Goal: Task Accomplishment & Management: Use online tool/utility

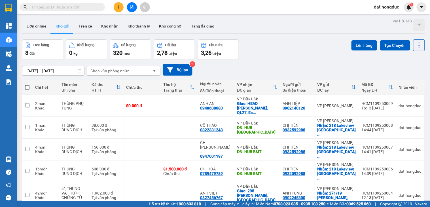
click at [28, 87] on span at bounding box center [27, 87] width 5 height 5
click at [27, 84] on input "checkbox" at bounding box center [27, 84] width 0 height 0
checkbox input "true"
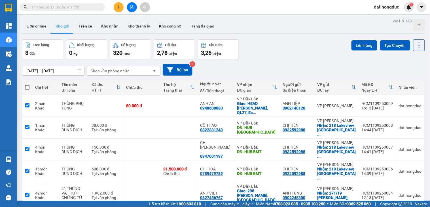
checkbox input "true"
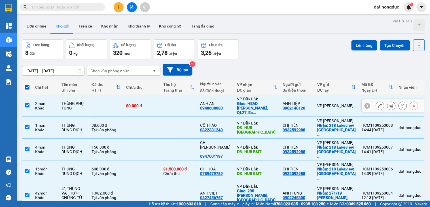
click at [28, 103] on input "checkbox" at bounding box center [27, 105] width 4 height 4
checkbox input "false"
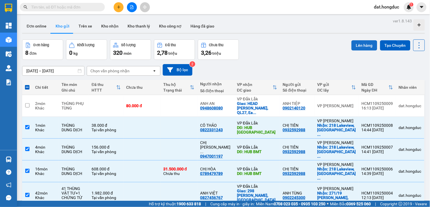
click at [358, 48] on button "Lên hàng" at bounding box center [364, 45] width 26 height 10
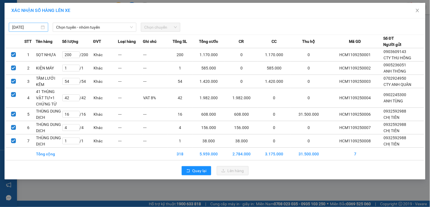
click at [43, 27] on div "[DATE]" at bounding box center [28, 27] width 33 height 6
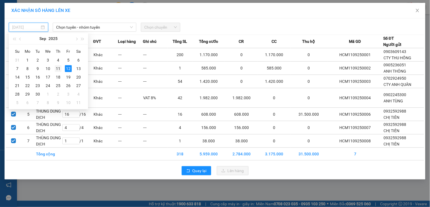
click at [55, 69] on div "11" at bounding box center [58, 68] width 7 height 7
type input "[DATE]"
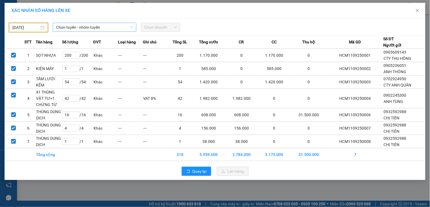
click at [92, 27] on span "Chọn tuyến - nhóm tuyến" at bounding box center [94, 27] width 77 height 9
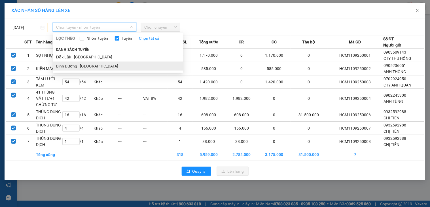
click at [66, 64] on li "Bình Dương - [GEOGRAPHIC_DATA]" at bounding box center [118, 66] width 130 height 9
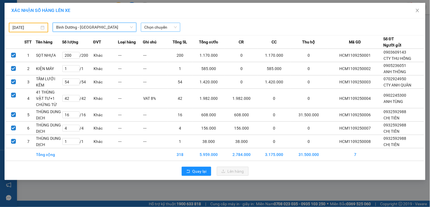
click at [159, 26] on span "Chọn chuyến" at bounding box center [160, 27] width 33 height 9
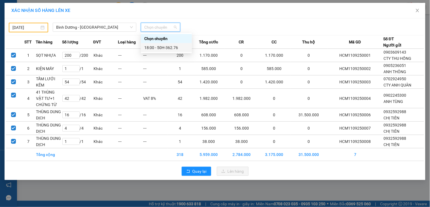
click at [168, 47] on div "18:00 - 50H-362.76" at bounding box center [166, 48] width 44 height 6
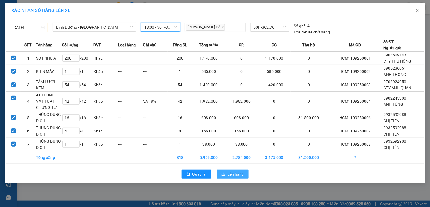
click at [239, 175] on span "Lên hàng" at bounding box center [236, 174] width 16 height 6
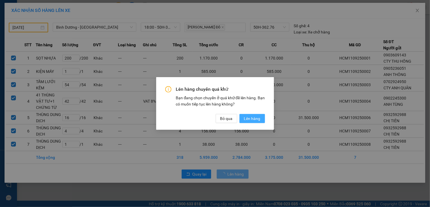
click at [245, 120] on span "Lên hàng" at bounding box center [252, 118] width 16 height 6
